Goal: Task Accomplishment & Management: Complete application form

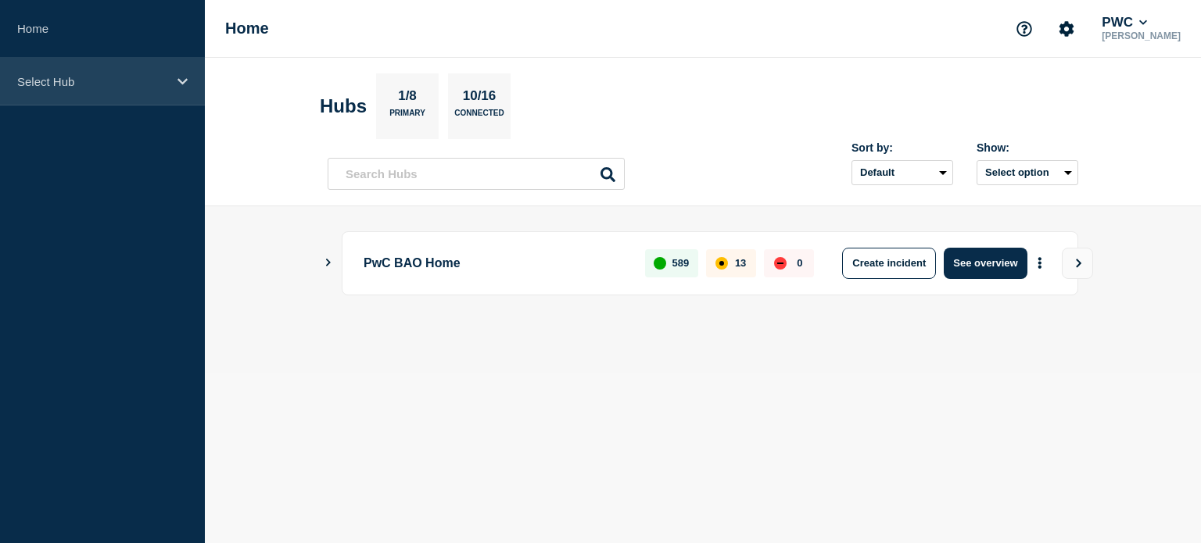
click at [181, 71] on div "Select Hub" at bounding box center [102, 82] width 205 height 48
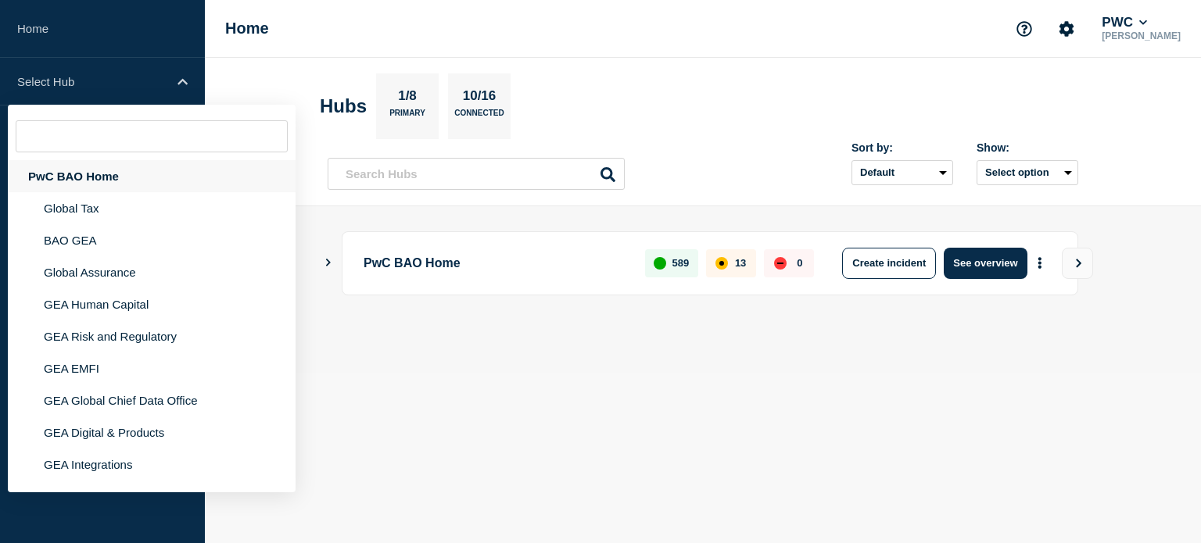
click at [146, 170] on div "PwC BAO Home" at bounding box center [152, 176] width 288 height 32
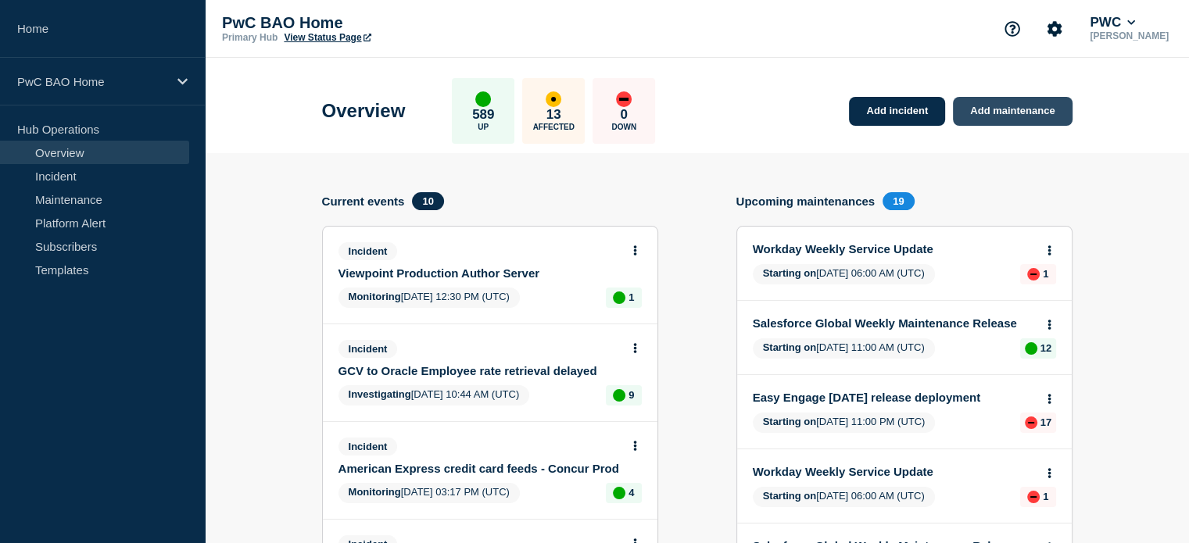
click at [1005, 105] on link "Add maintenance" at bounding box center [1012, 111] width 119 height 29
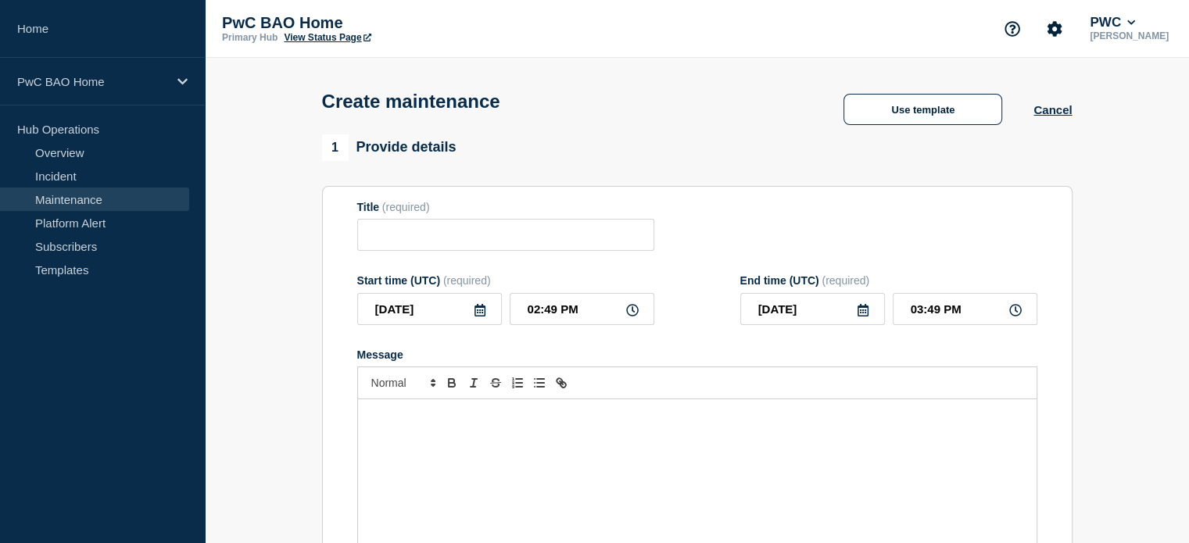
click at [617, 414] on div "Message" at bounding box center [697, 494] width 679 height 188
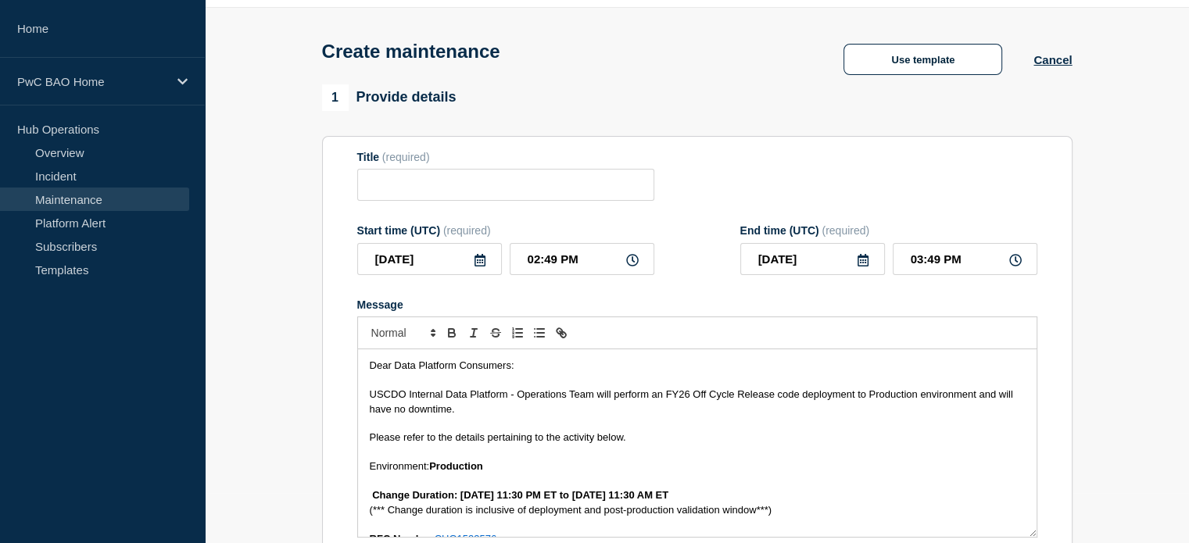
scroll to position [368, 0]
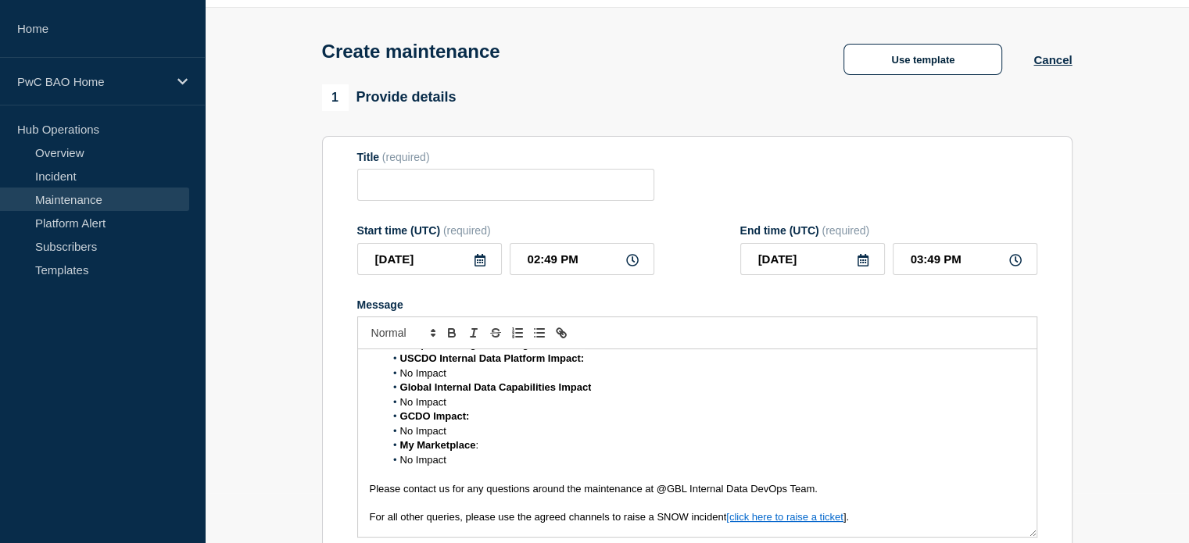
click at [398, 468] on li "No Impact" at bounding box center [705, 461] width 640 height 14
click at [400, 437] on span "No Impact" at bounding box center [423, 431] width 46 height 12
click at [400, 407] on span "No Impact" at bounding box center [423, 402] width 46 height 12
click at [400, 379] on span "No Impact" at bounding box center [423, 374] width 46 height 12
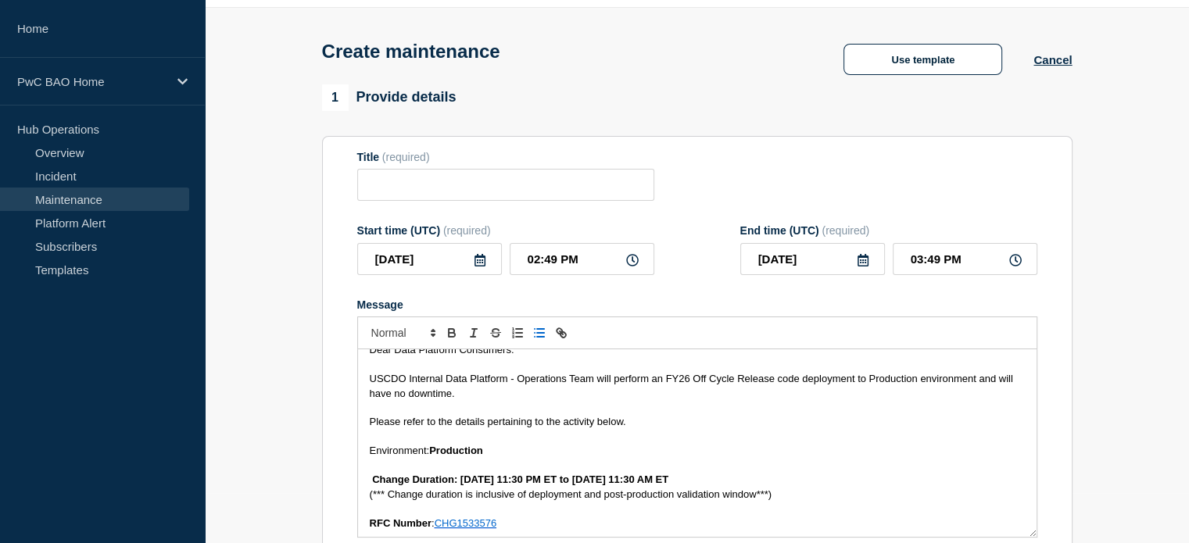
scroll to position [0, 0]
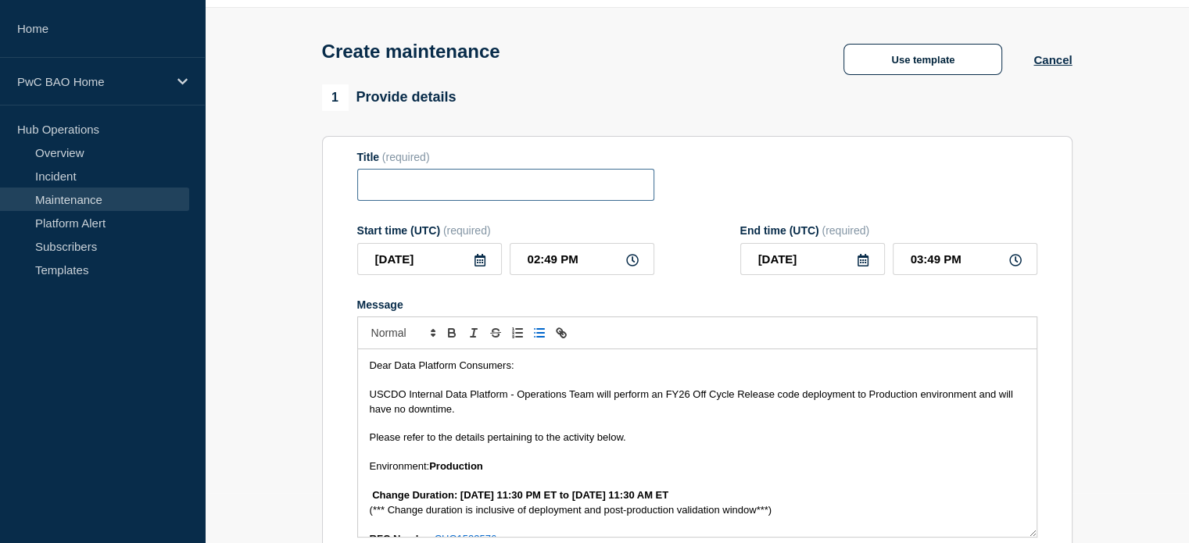
click at [467, 192] on input "Title" at bounding box center [505, 185] width 297 height 32
click at [408, 188] on input "Title" at bounding box center [505, 185] width 297 height 32
paste input "USCDO Internal Data Platform – Off Cycle Production Deployment – 22 September 2…"
type input "USCDO Internal Data Platform – Off Cycle Production Deployment – 22 September 2…"
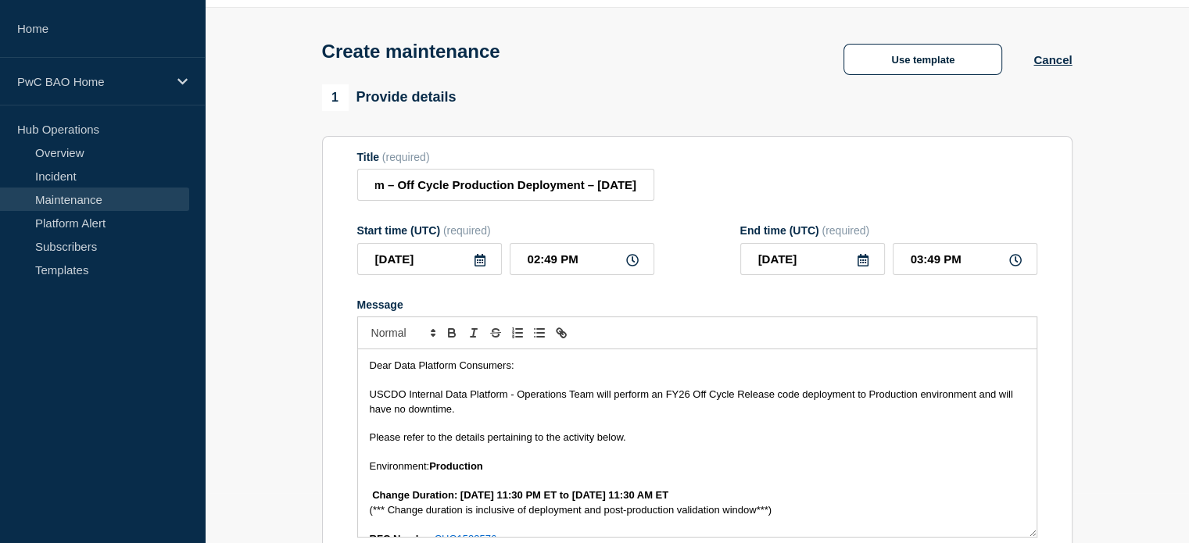
scroll to position [0, 0]
click at [479, 264] on icon at bounding box center [480, 260] width 13 height 13
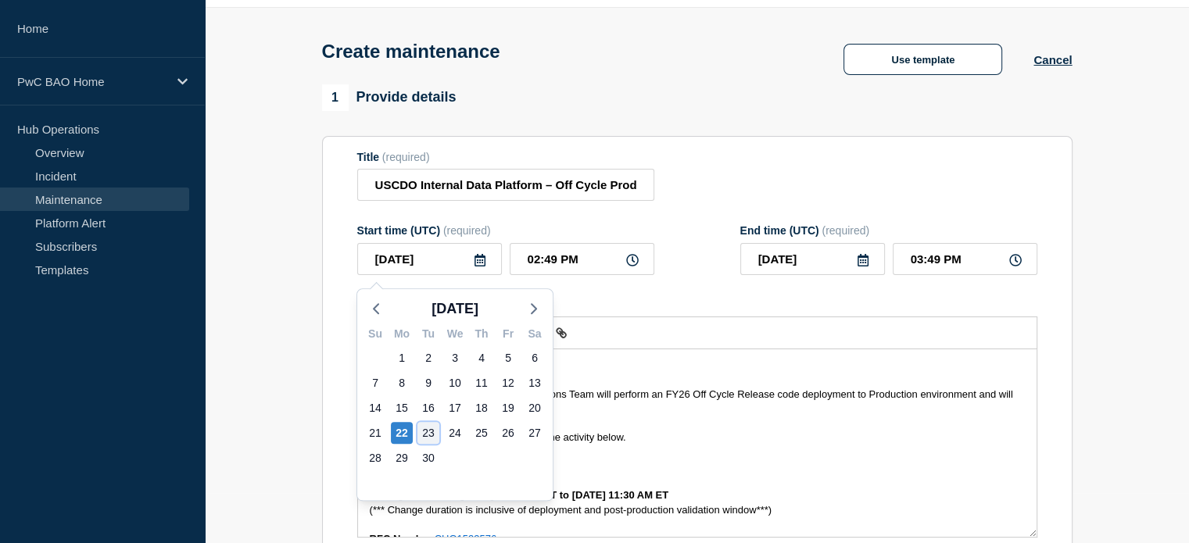
click at [427, 430] on div "23" at bounding box center [429, 433] width 22 height 22
type input "2025-09-23"
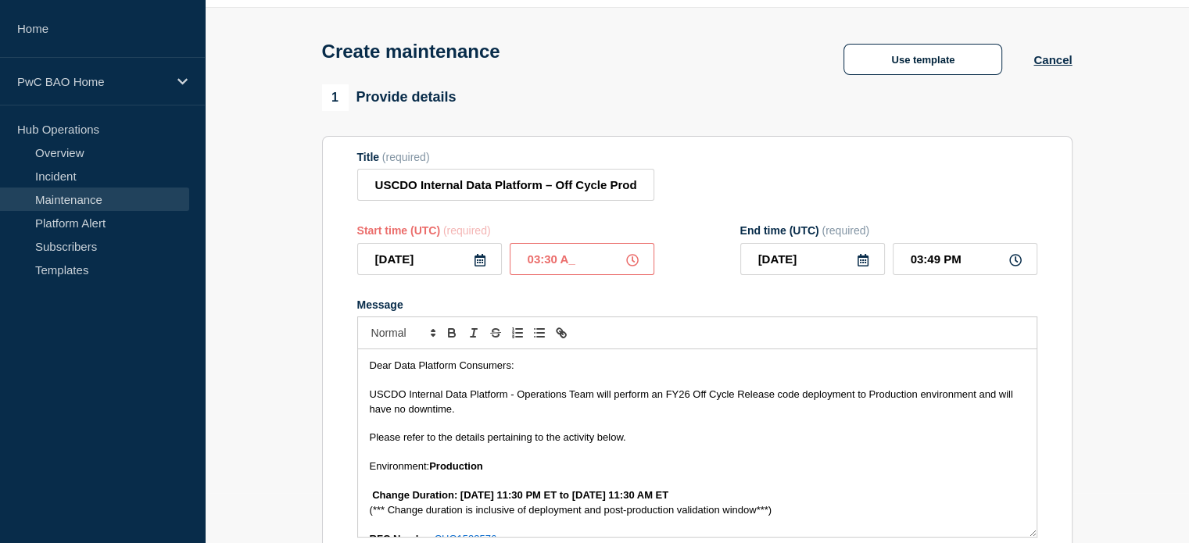
type input "03:30 AM"
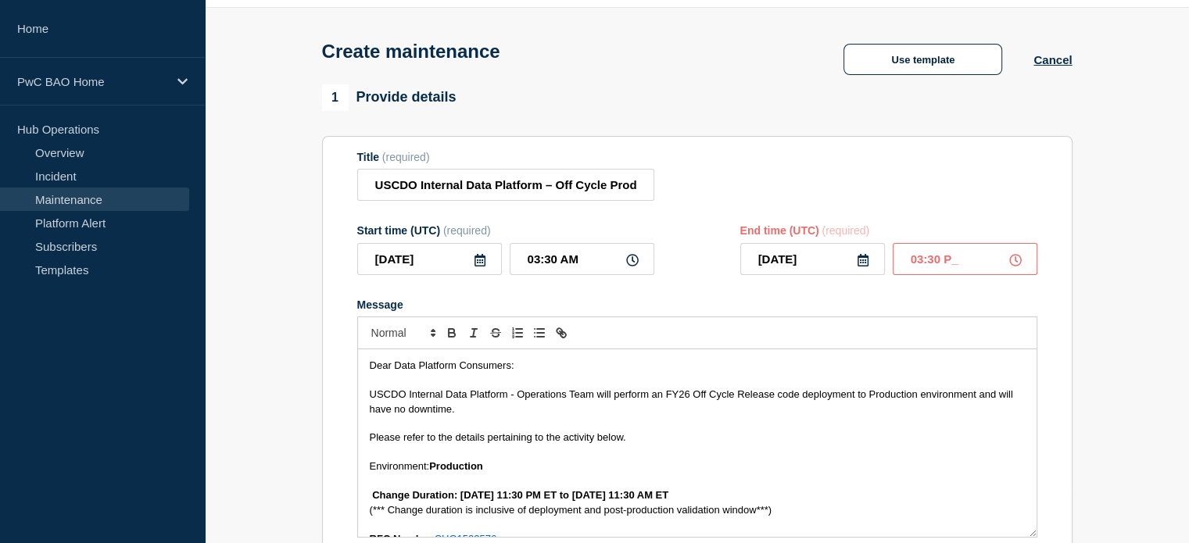
type input "03:30 PM"
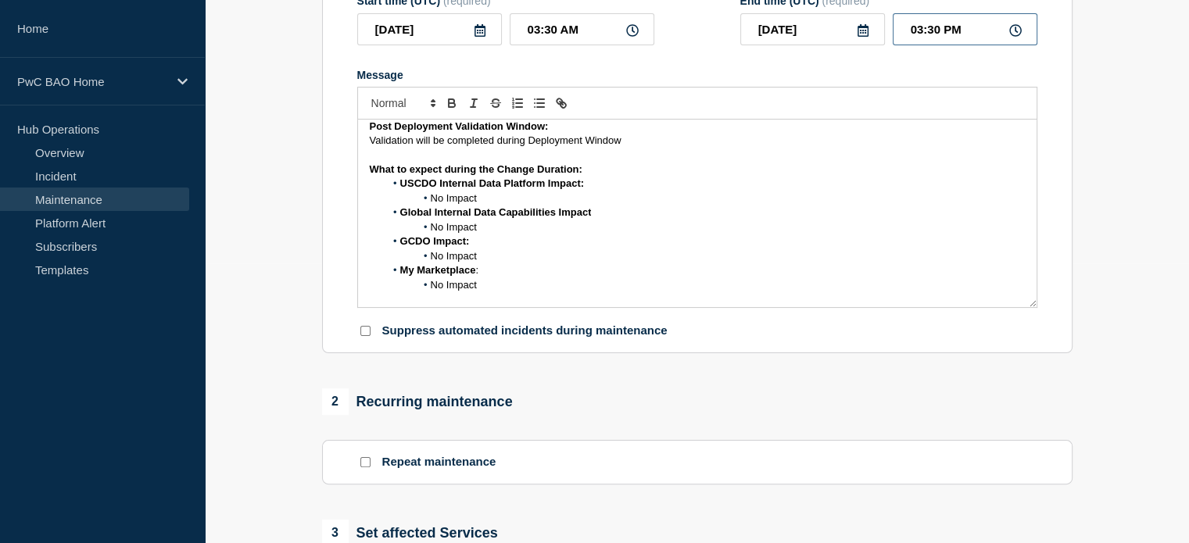
scroll to position [441, 0]
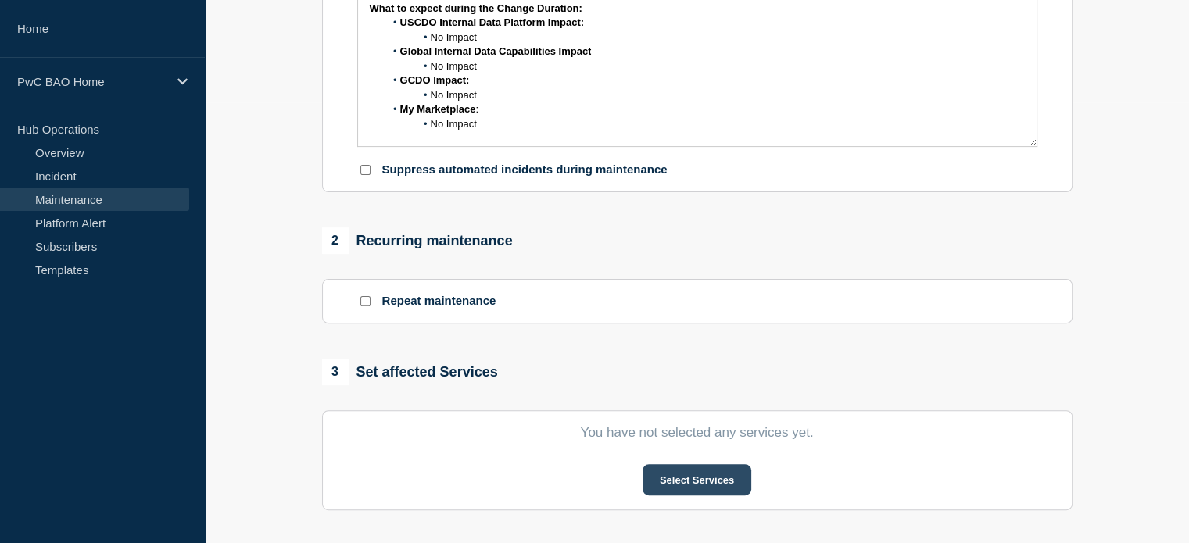
click at [690, 476] on button "Select Services" at bounding box center [697, 479] width 109 height 31
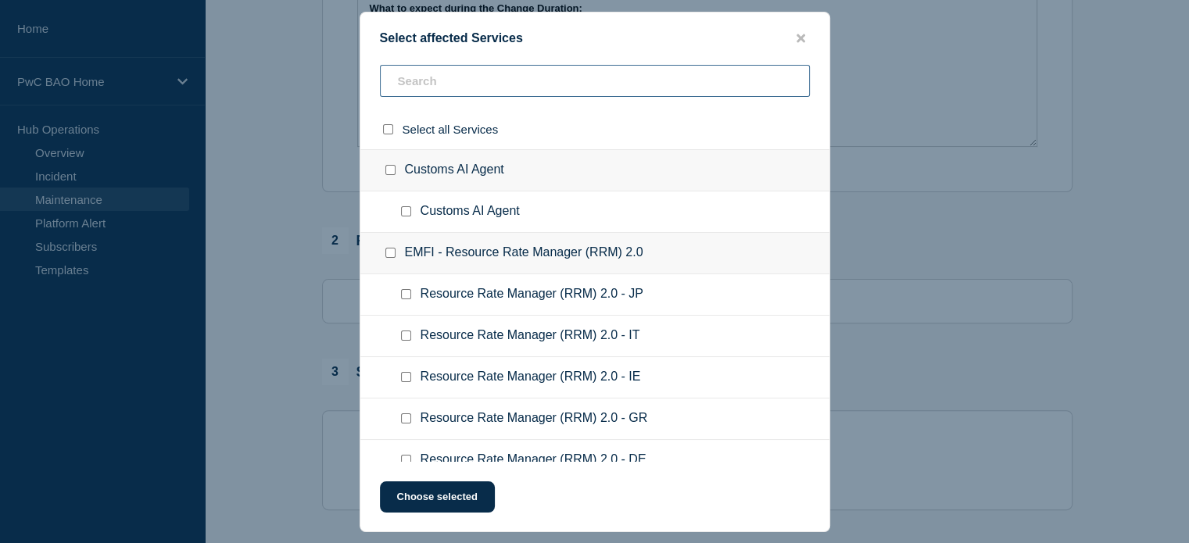
click at [514, 78] on input "text" at bounding box center [595, 81] width 430 height 32
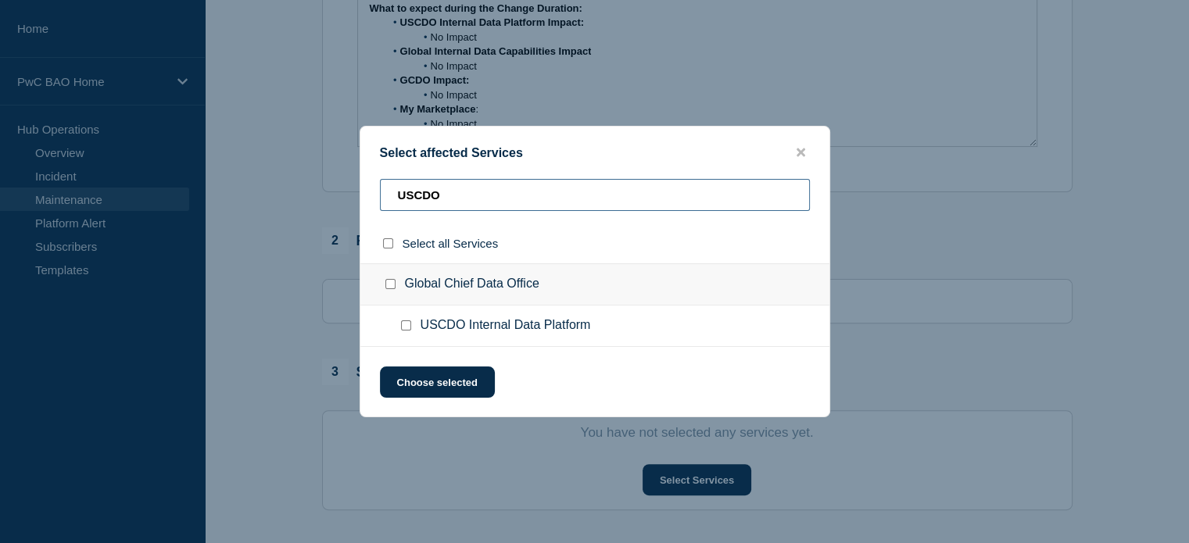
type input "USCDO"
click at [406, 324] on input "USCDO Internal Data Platform checkbox" at bounding box center [406, 326] width 10 height 10
checkbox input "true"
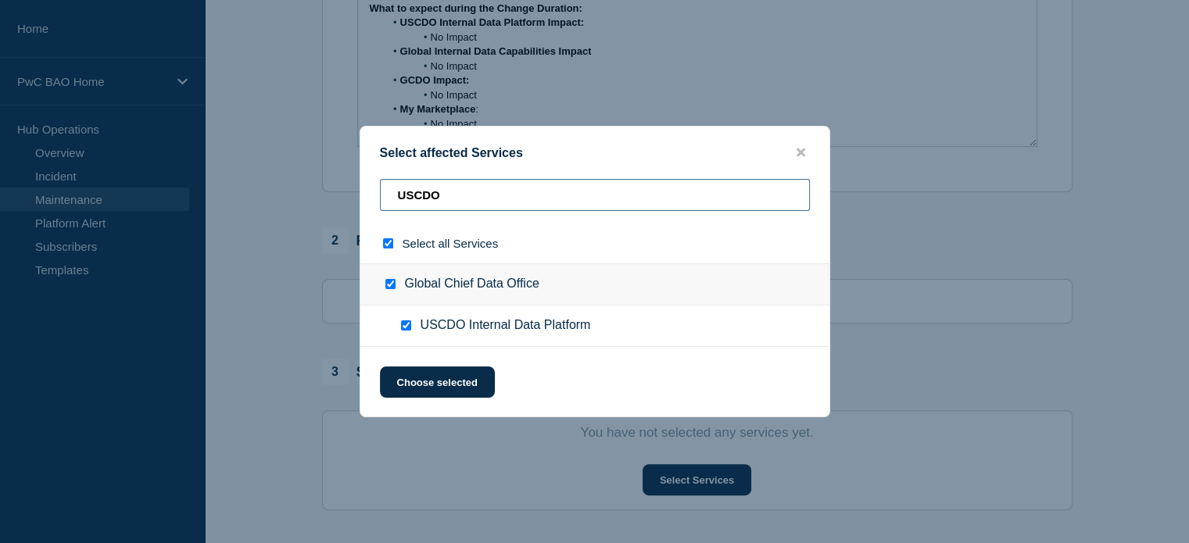
drag, startPoint x: 462, startPoint y: 198, endPoint x: 357, endPoint y: 193, distance: 104.9
click at [357, 193] on div "Select affected Services USCDO Select all Services Global Chief Data Office USC…" at bounding box center [594, 271] width 1189 height 543
type input "G"
checkbox input "false"
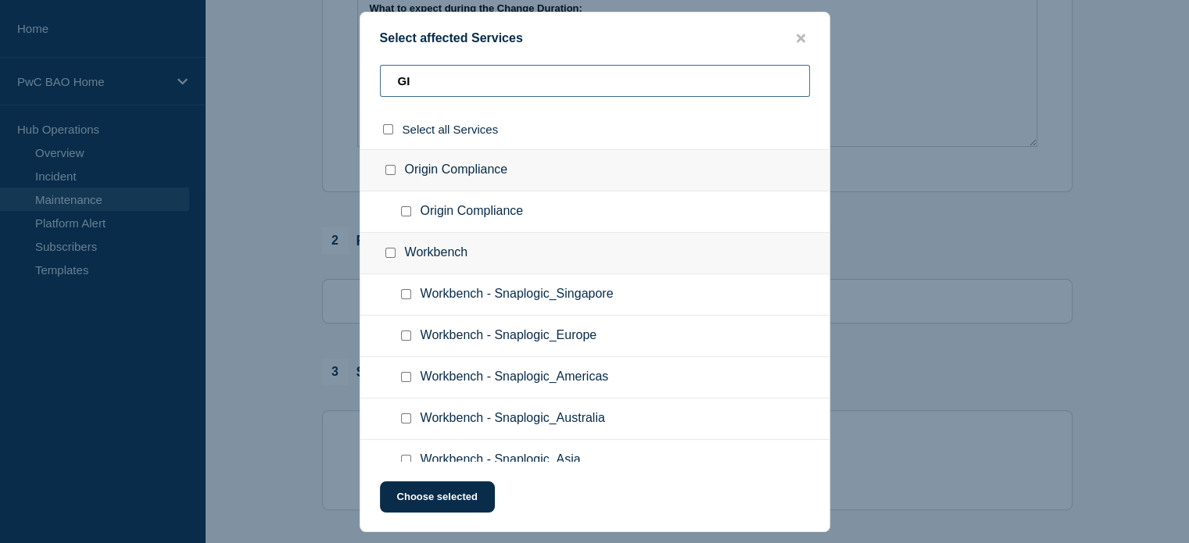
type input "GID"
checkbox input "true"
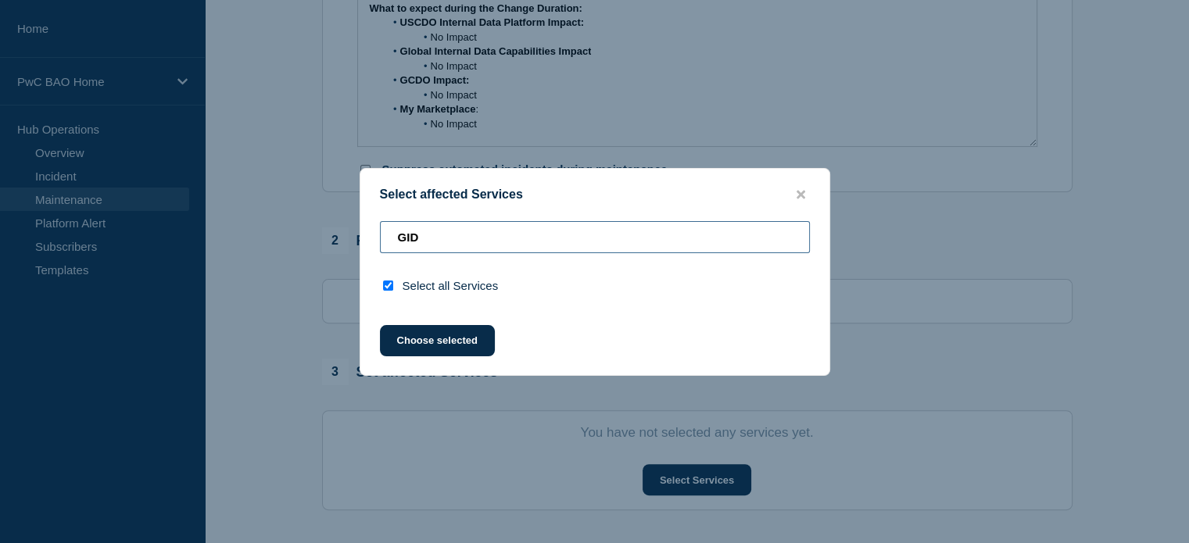
type input "GI"
checkbox input "false"
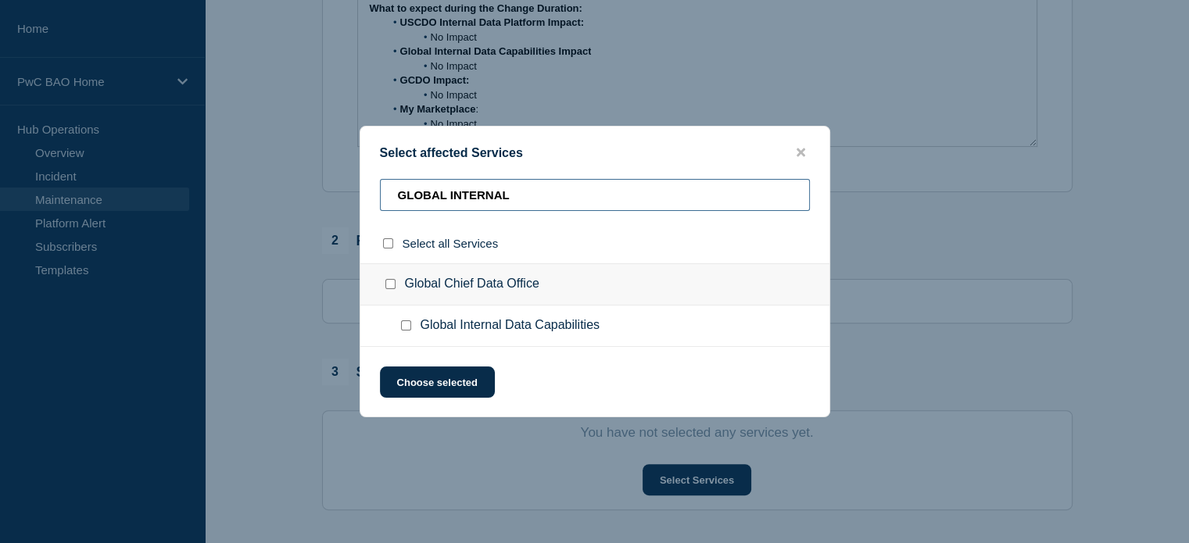
type input "GLOBAL INTERNAL"
click at [407, 324] on input "Global Internal Data Capabilities checkbox" at bounding box center [406, 326] width 10 height 10
checkbox input "true"
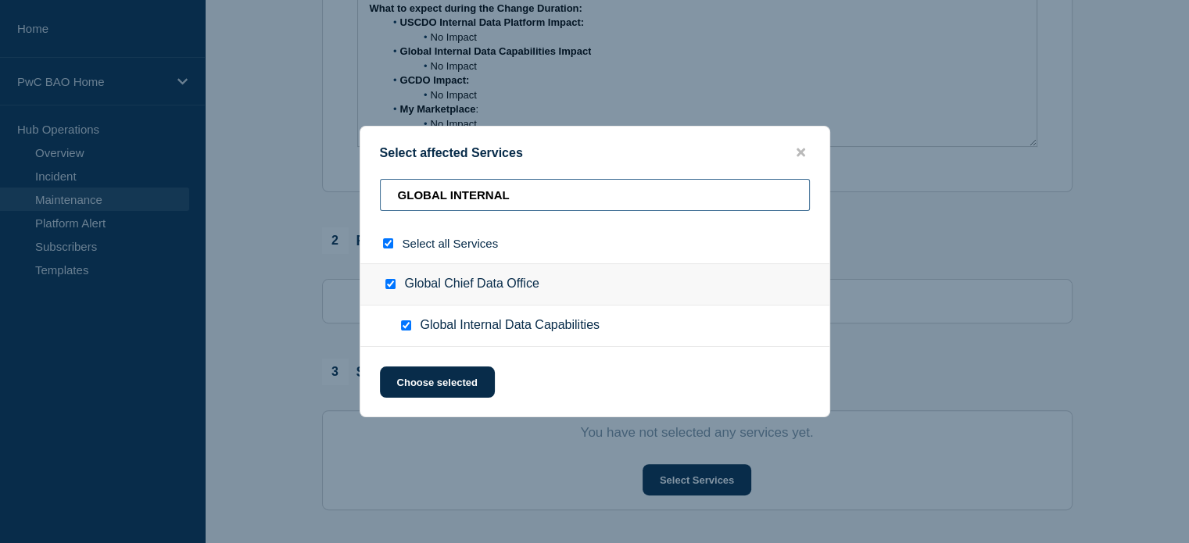
drag, startPoint x: 526, startPoint y: 193, endPoint x: 385, endPoint y: 193, distance: 140.7
click at [385, 193] on input "GLOBAL INTERNAL" at bounding box center [595, 195] width 430 height 32
type input "G"
checkbox input "false"
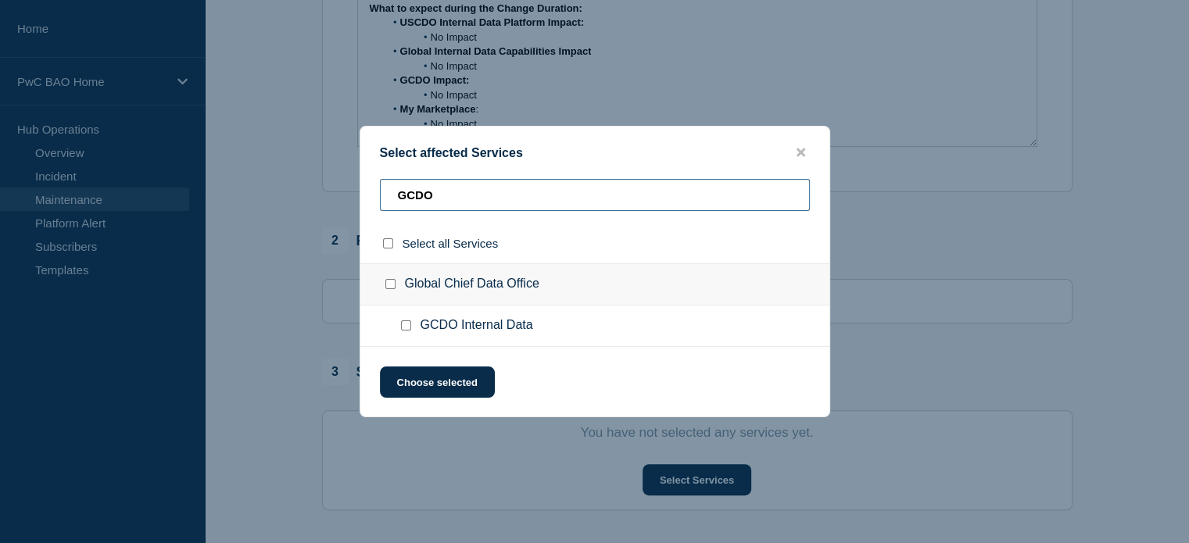
type input "GCDO"
click at [405, 324] on input "GCDO Internal Data checkbox" at bounding box center [406, 326] width 10 height 10
checkbox input "true"
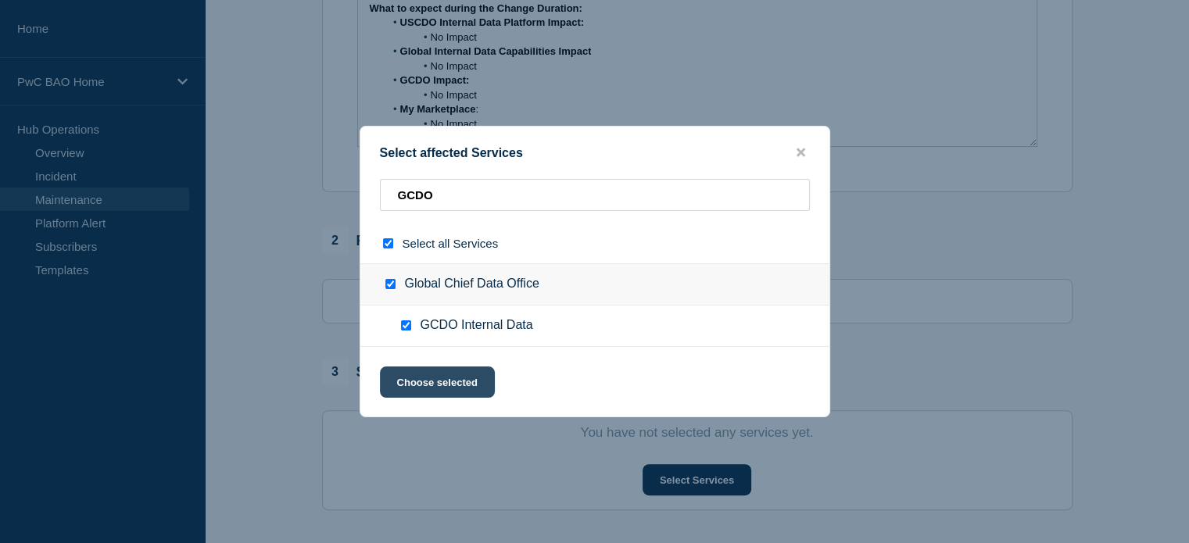
click at [436, 384] on button "Choose selected" at bounding box center [437, 382] width 115 height 31
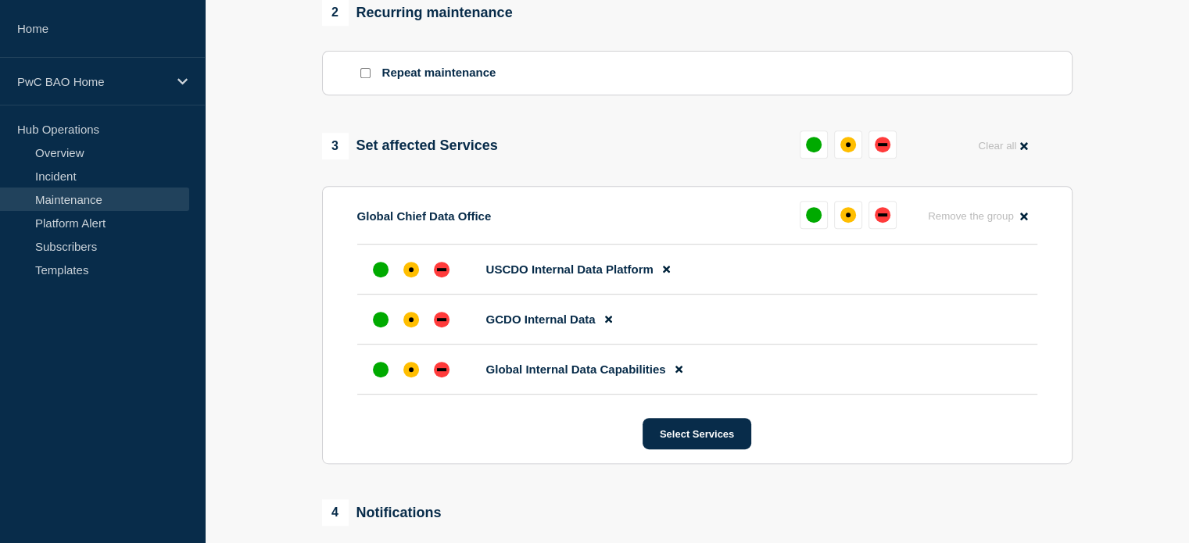
scroll to position [754, 0]
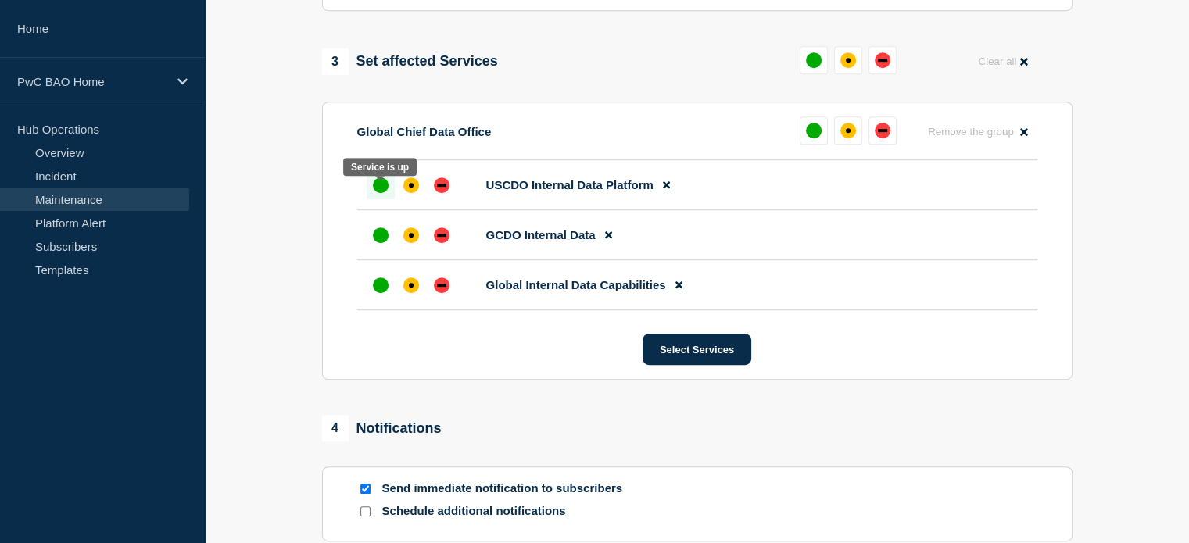
click at [377, 190] on div "up" at bounding box center [381, 185] width 16 height 16
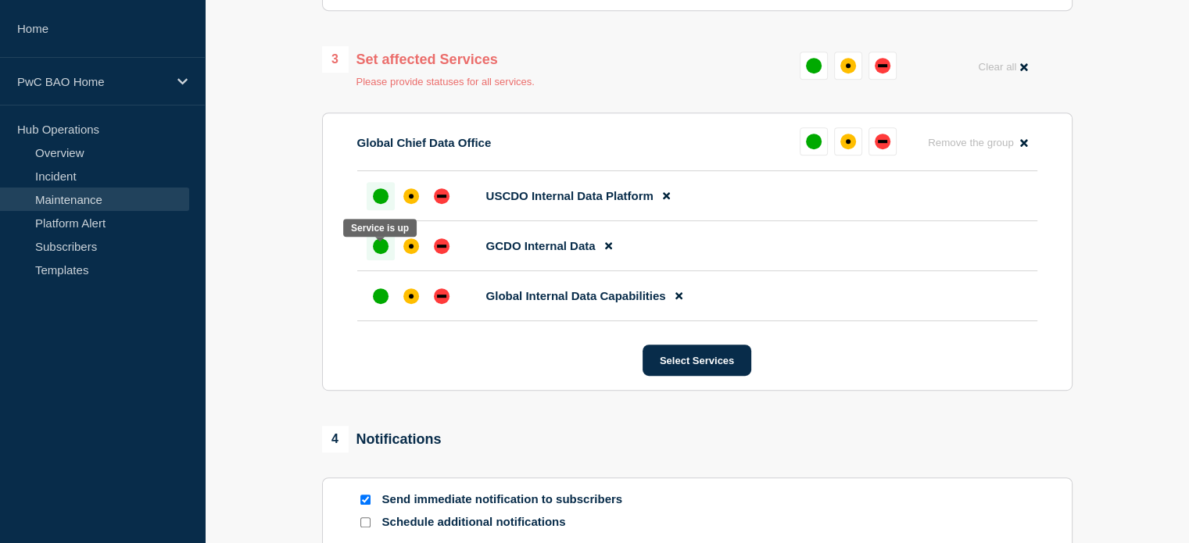
click at [379, 252] on div "up" at bounding box center [381, 246] width 16 height 16
click at [377, 301] on div "up" at bounding box center [381, 297] width 16 height 16
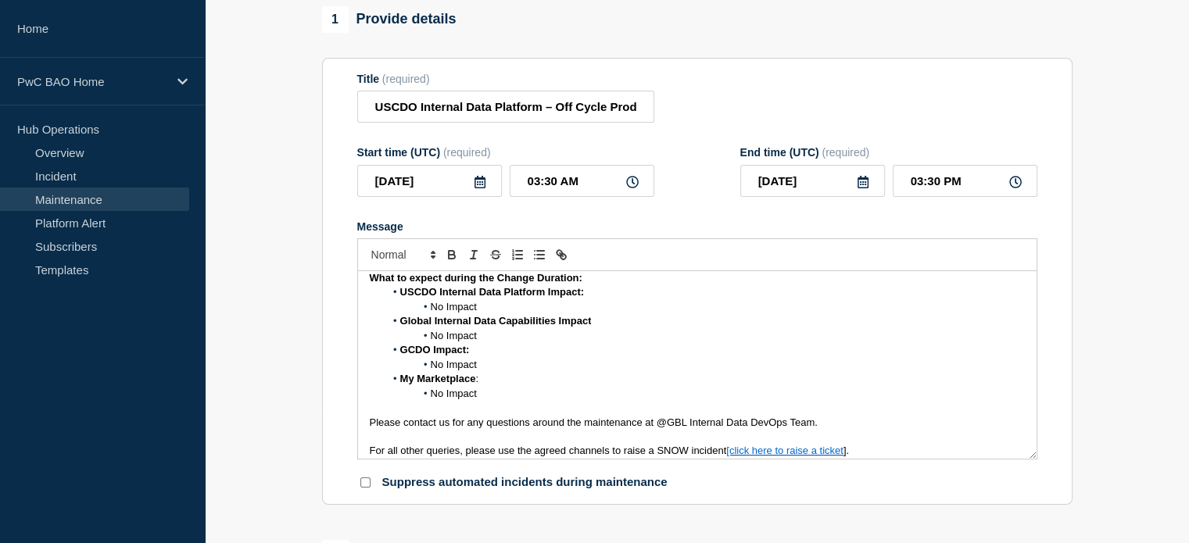
scroll to position [378, 0]
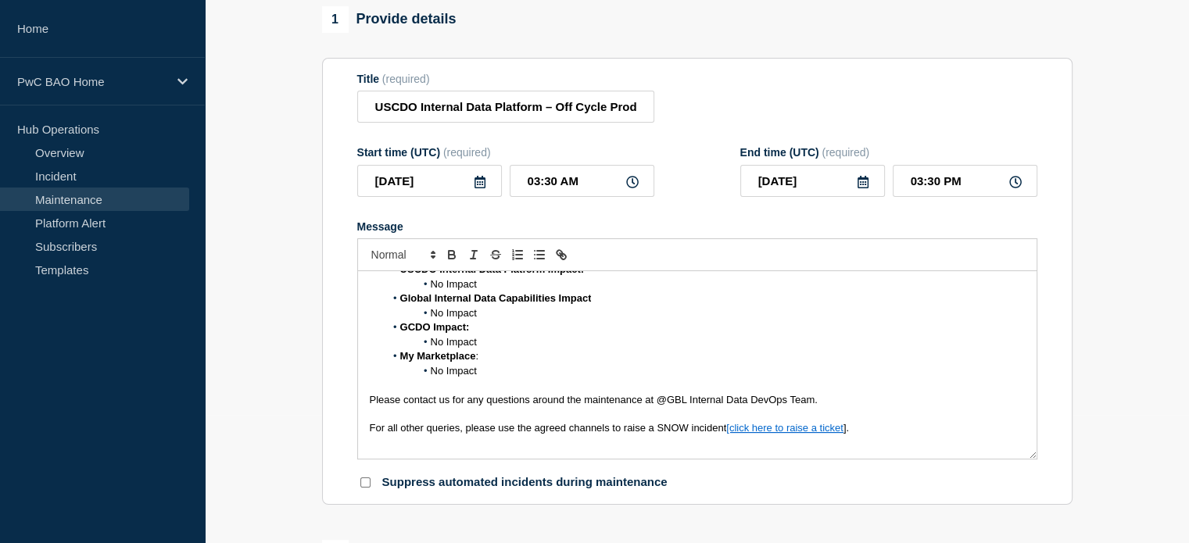
click at [862, 436] on p "For all other queries, please use the agreed channels to raise a SNOW incident …" at bounding box center [697, 428] width 655 height 14
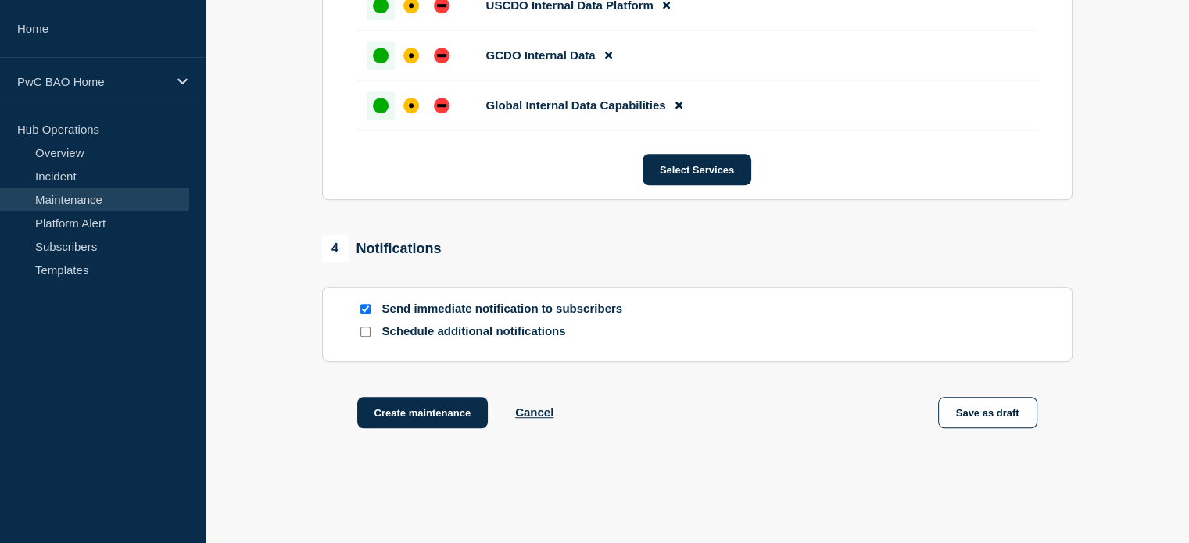
scroll to position [1007, 0]
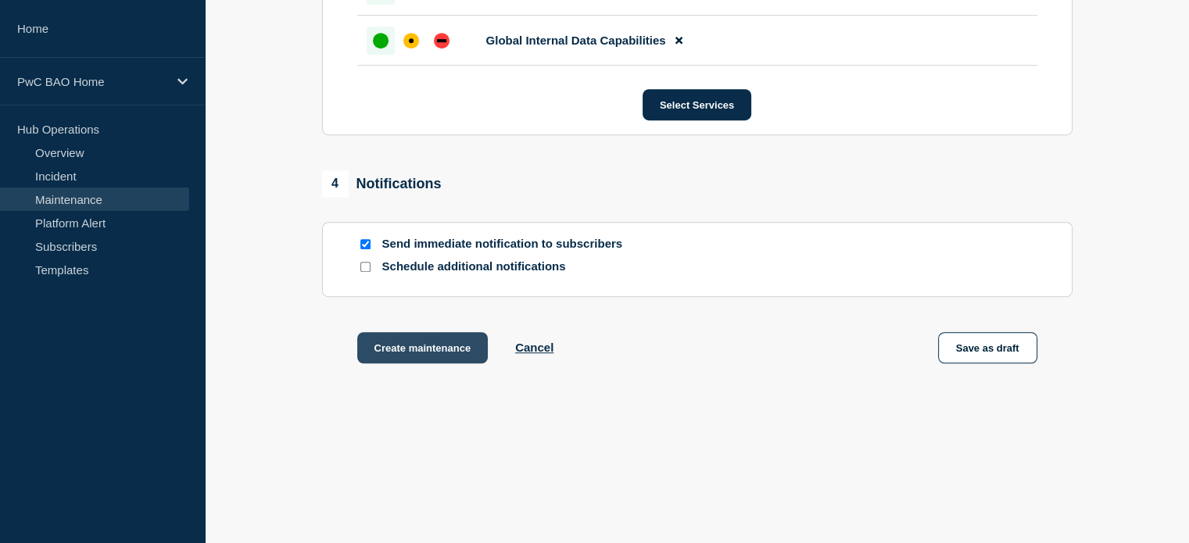
click at [427, 344] on button "Create maintenance" at bounding box center [422, 347] width 131 height 31
